Goal: Transaction & Acquisition: Purchase product/service

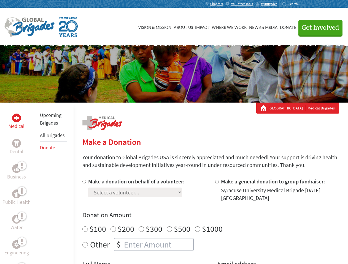
click at [304, 4] on div "Search for:" at bounding box center [293, 4] width 22 height 4
click at [318, 28] on span "Get Involved" at bounding box center [319, 28] width 37 height 7
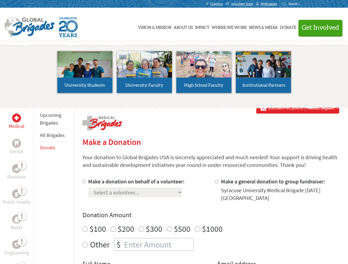
click at [174, 74] on li "High School Faculty" at bounding box center [203, 72] width 59 height 51
click at [36, 183] on div "Upcoming Brigades All Brigades Donate" at bounding box center [53, 235] width 40 height 264
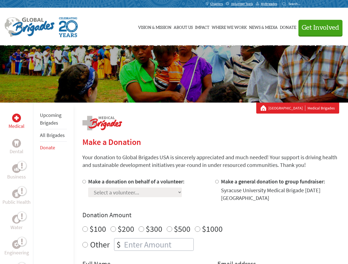
click at [210, 221] on div "Donation Amount $100 $200 $300 $500 $1000 Other $" at bounding box center [210, 231] width 257 height 40
click at [83, 182] on input "Make a donation on behalf of a volunteer:" at bounding box center [84, 182] width 4 height 4
radio input "true"
click at [216, 182] on input "Make a general donation to group fundraiser:" at bounding box center [217, 182] width 4 height 4
radio input "true"
